Goal: Transaction & Acquisition: Purchase product/service

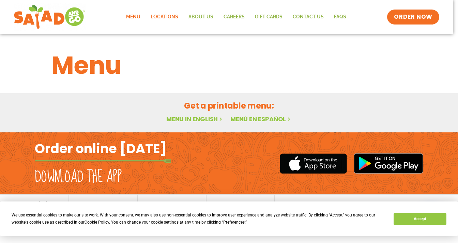
click at [171, 16] on link "Locations" at bounding box center [165, 17] width 38 height 16
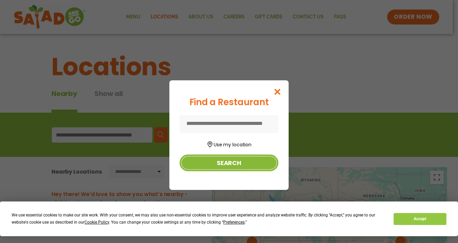
click at [230, 164] on button "Search" at bounding box center [229, 163] width 99 height 17
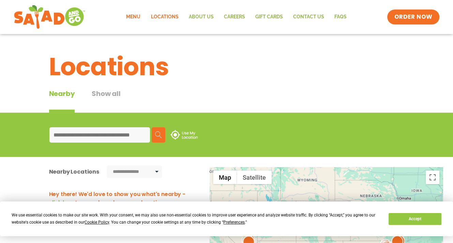
click at [134, 17] on link "Menu" at bounding box center [133, 17] width 25 height 16
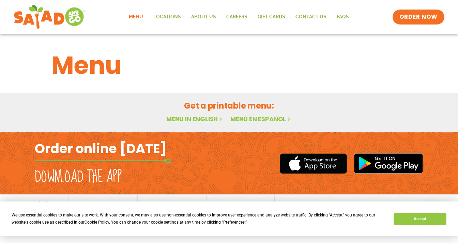
click at [192, 118] on link "Menu in English" at bounding box center [194, 119] width 57 height 9
click at [192, 119] on link "Menu in English" at bounding box center [194, 119] width 57 height 9
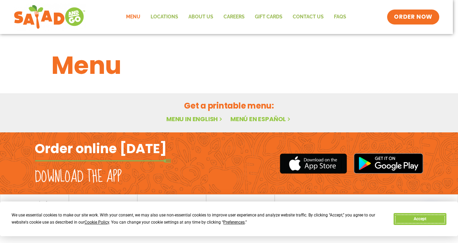
click at [426, 223] on button "Accept" at bounding box center [420, 219] width 52 height 12
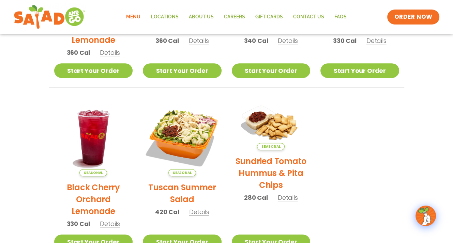
scroll to position [262, 0]
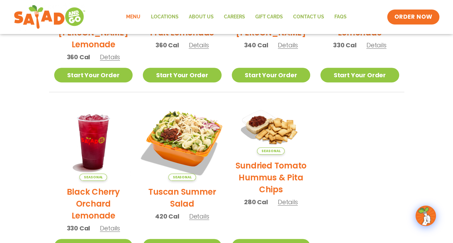
click at [195, 140] on img at bounding box center [182, 141] width 92 height 92
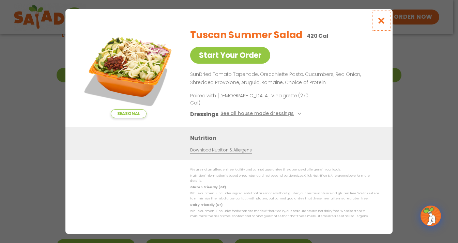
click at [383, 24] on icon "Close modal" at bounding box center [381, 20] width 9 height 7
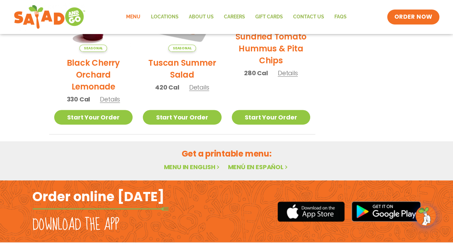
scroll to position [398, 0]
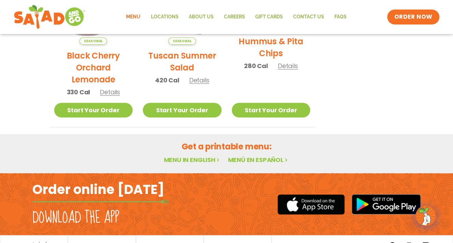
click at [199, 160] on link "Menu in English" at bounding box center [192, 160] width 57 height 9
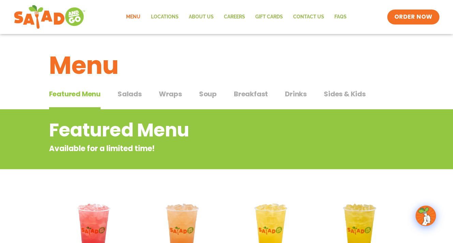
click at [129, 95] on span "Salads" at bounding box center [130, 94] width 24 height 10
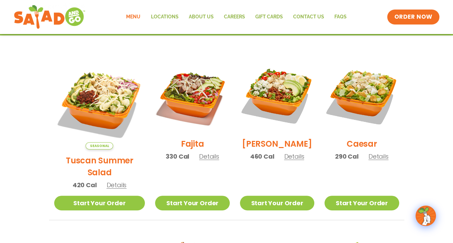
scroll to position [170, 0]
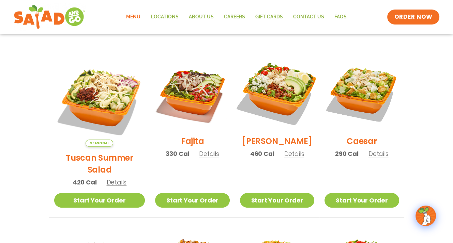
click at [273, 96] on img at bounding box center [276, 92] width 87 height 87
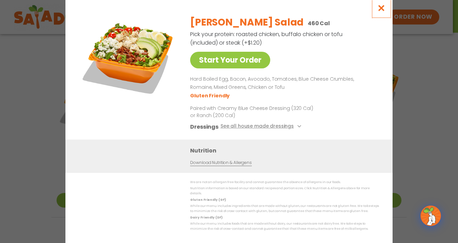
click at [382, 10] on icon "Close modal" at bounding box center [381, 7] width 9 height 7
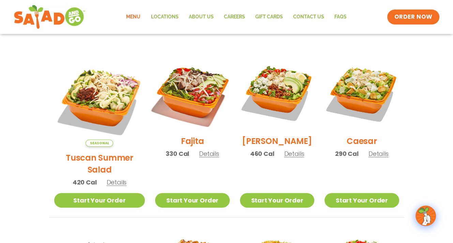
click at [184, 100] on img at bounding box center [192, 92] width 87 height 87
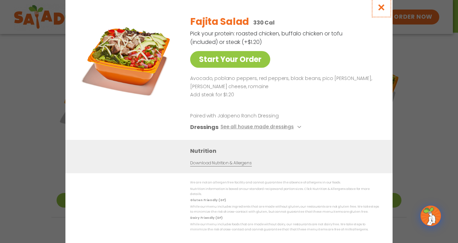
click at [380, 9] on icon "Close modal" at bounding box center [381, 7] width 9 height 7
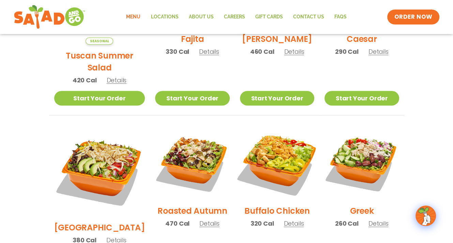
scroll to position [307, 0]
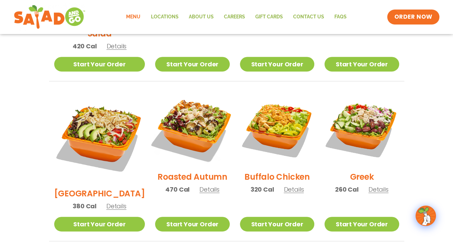
click at [198, 121] on img at bounding box center [192, 128] width 87 height 87
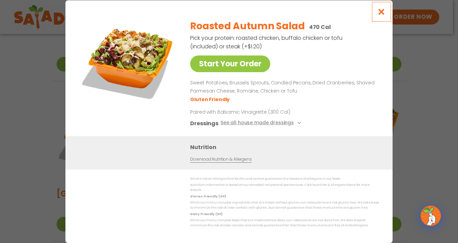
click at [383, 13] on icon "Close modal" at bounding box center [381, 11] width 9 height 7
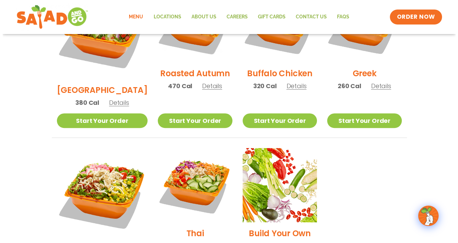
scroll to position [477, 0]
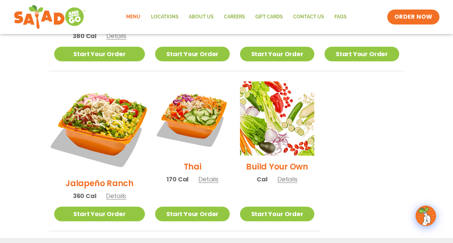
click at [100, 95] on img at bounding box center [99, 127] width 107 height 107
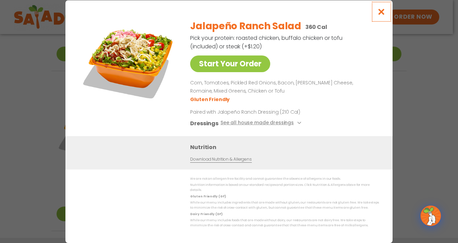
click at [383, 14] on icon "Close modal" at bounding box center [381, 11] width 9 height 7
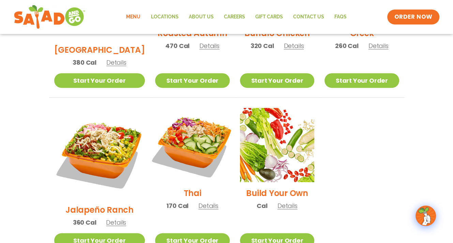
scroll to position [427, 0]
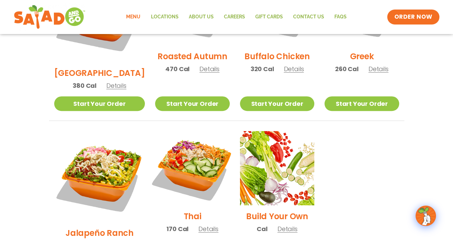
click at [190, 137] on img at bounding box center [192, 168] width 87 height 87
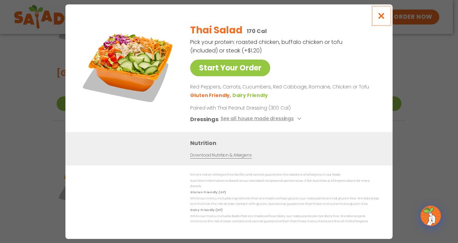
click at [383, 16] on icon "Close modal" at bounding box center [381, 15] width 9 height 7
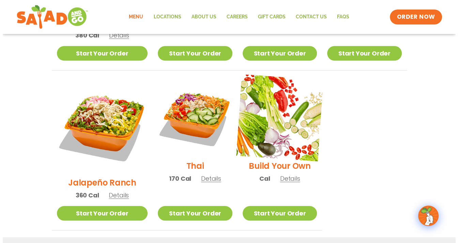
scroll to position [461, 0]
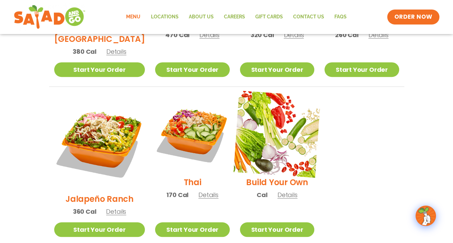
click at [287, 125] on img at bounding box center [276, 134] width 87 height 87
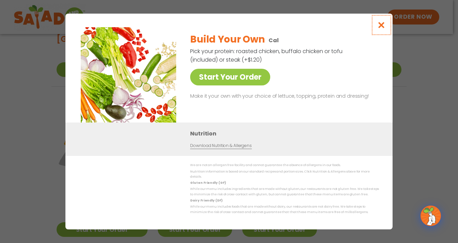
click at [382, 26] on icon "Close modal" at bounding box center [381, 24] width 9 height 7
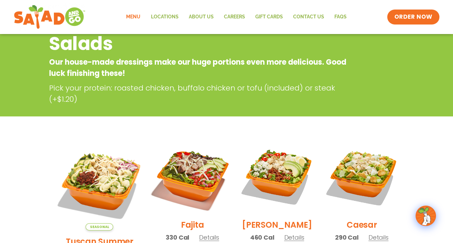
scroll to position [0, 0]
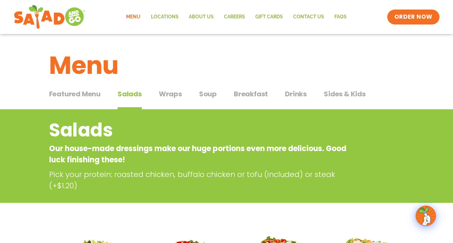
click at [174, 94] on span "Wraps" at bounding box center [170, 94] width 23 height 10
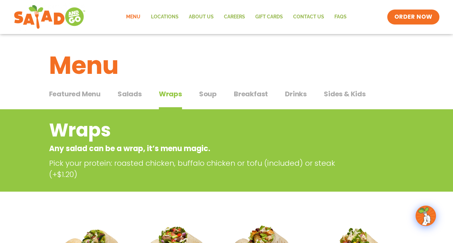
click at [213, 93] on span "Soup" at bounding box center [208, 94] width 18 height 10
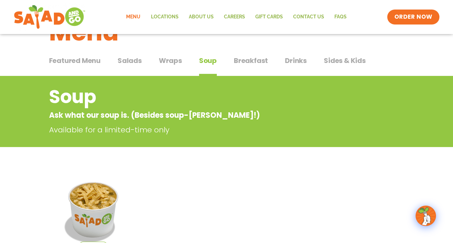
scroll to position [21, 0]
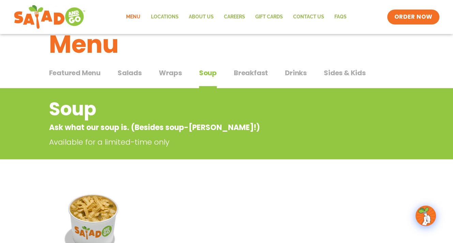
click at [249, 73] on span "Breakfast" at bounding box center [251, 73] width 34 height 10
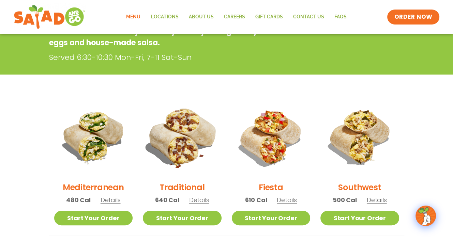
scroll to position [123, 0]
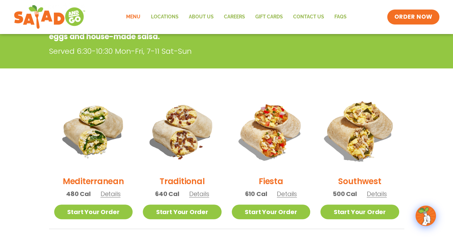
click at [363, 144] on img at bounding box center [360, 131] width 92 height 92
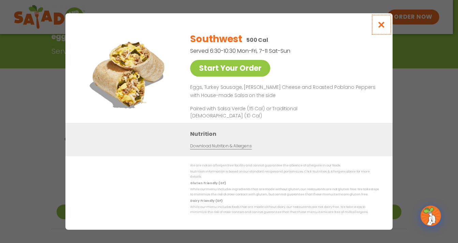
click at [382, 28] on icon "Close modal" at bounding box center [381, 24] width 9 height 7
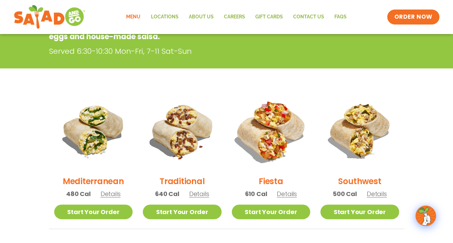
click at [274, 128] on img at bounding box center [271, 131] width 92 height 92
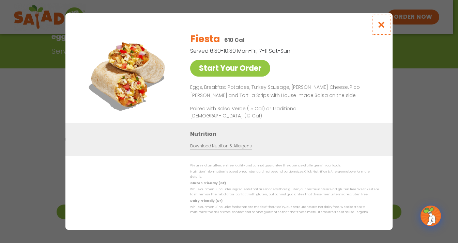
click at [381, 27] on icon "Close modal" at bounding box center [381, 24] width 9 height 7
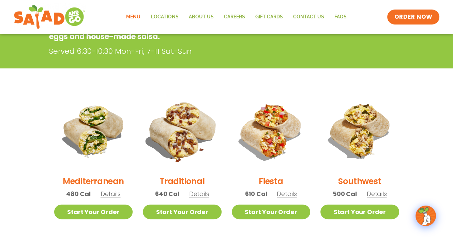
click at [184, 143] on img at bounding box center [182, 131] width 92 height 92
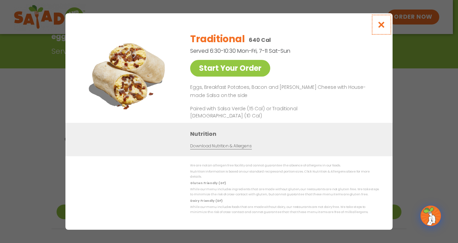
click at [382, 27] on icon "Close modal" at bounding box center [381, 24] width 9 height 7
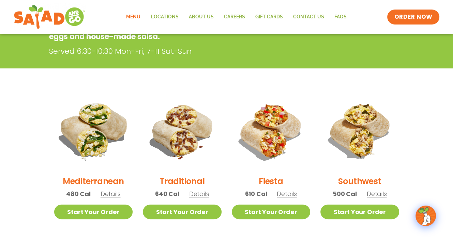
click at [100, 130] on img at bounding box center [93, 131] width 92 height 92
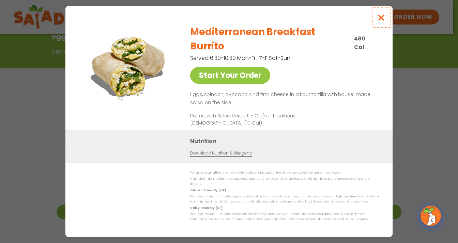
click at [380, 21] on icon "Close modal" at bounding box center [381, 17] width 9 height 7
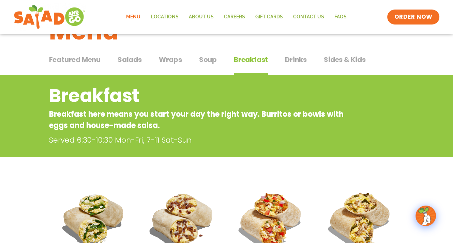
scroll to position [0, 0]
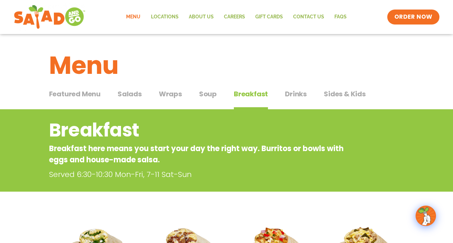
click at [297, 92] on span "Drinks" at bounding box center [296, 94] width 22 height 10
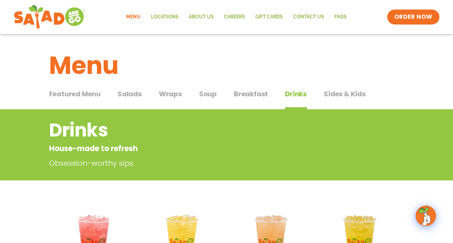
click at [131, 93] on span "Salads" at bounding box center [130, 94] width 24 height 10
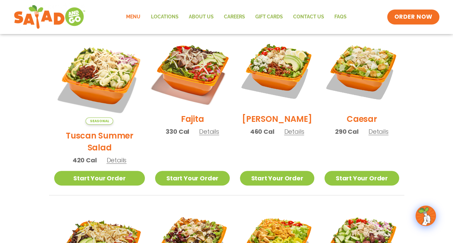
scroll to position [204, 0]
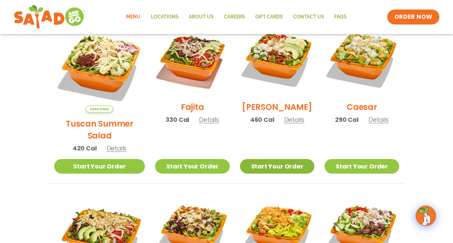
click at [284, 159] on link "Start Your Order" at bounding box center [277, 166] width 74 height 15
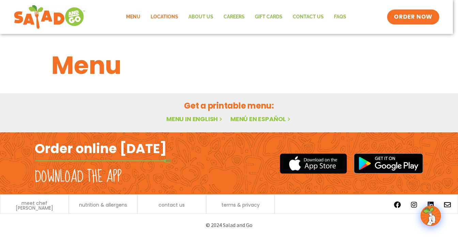
click at [163, 17] on link "Locations" at bounding box center [165, 17] width 38 height 16
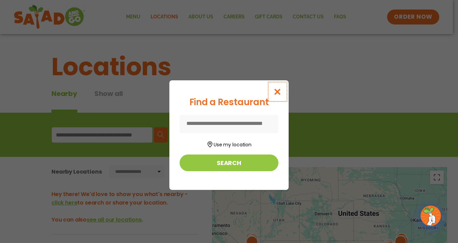
drag, startPoint x: 281, startPoint y: 91, endPoint x: 277, endPoint y: 92, distance: 3.8
click at [280, 92] on icon "Close modal" at bounding box center [277, 91] width 9 height 7
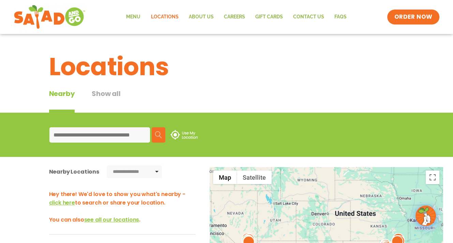
click at [110, 134] on input at bounding box center [99, 134] width 101 height 15
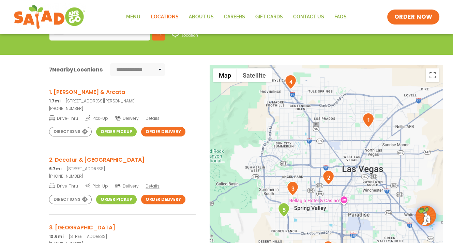
type input "*****"
click at [82, 91] on h3 "1. [PERSON_NAME] & Arcata" at bounding box center [122, 92] width 147 height 9
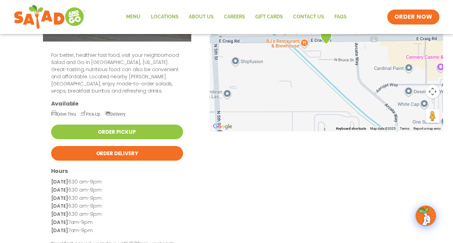
scroll to position [102, 0]
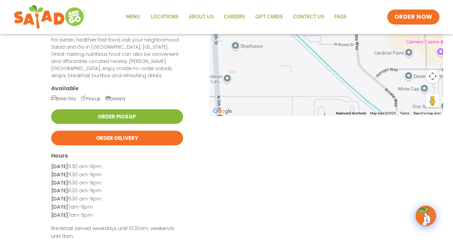
click at [126, 109] on link "Order Pickup" at bounding box center [117, 116] width 132 height 15
